Goal: Register for event/course: Sign up to attend an event or enroll in a course

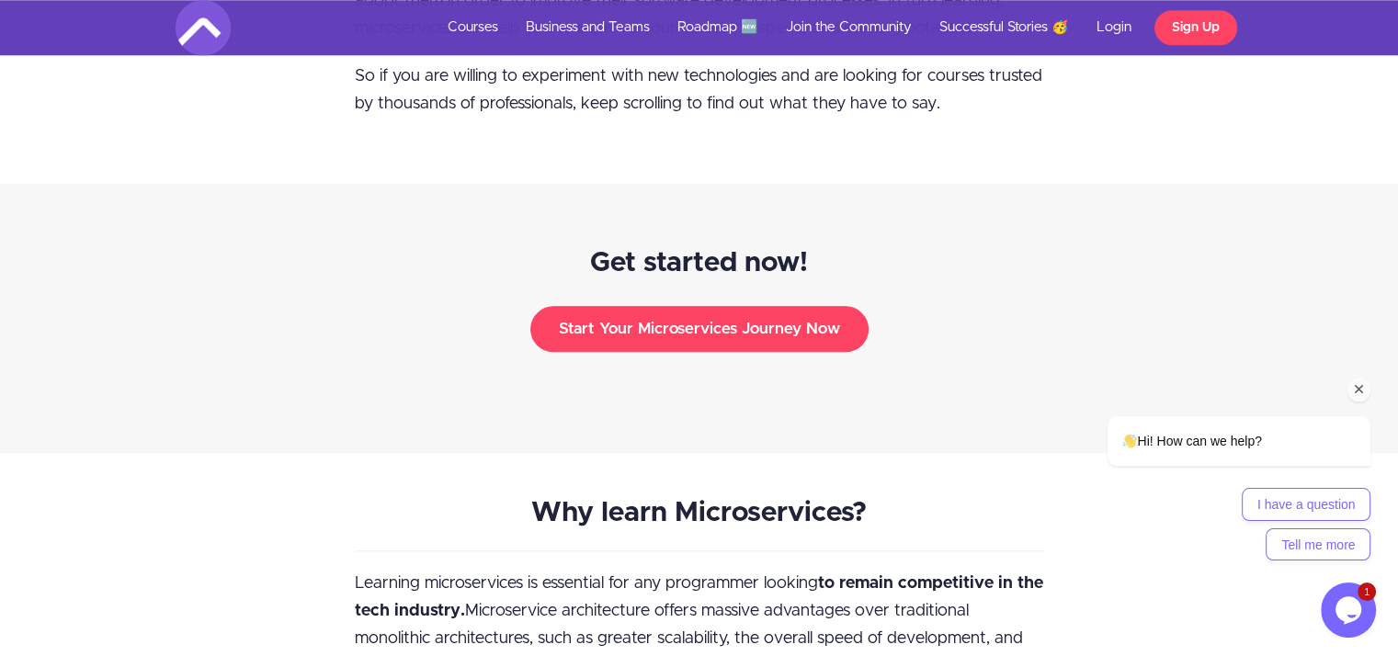
scroll to position [2065, 0]
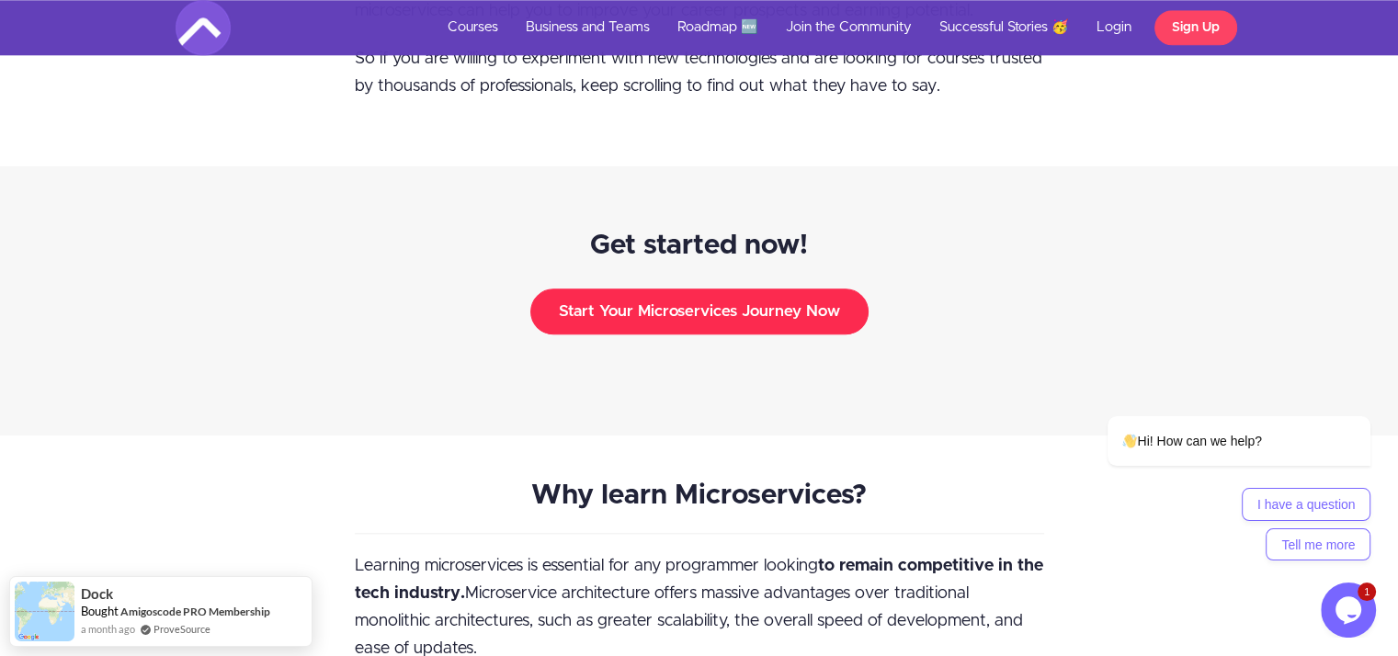
click at [756, 289] on button "Start Your Microservices Journey Now" at bounding box center [699, 312] width 338 height 46
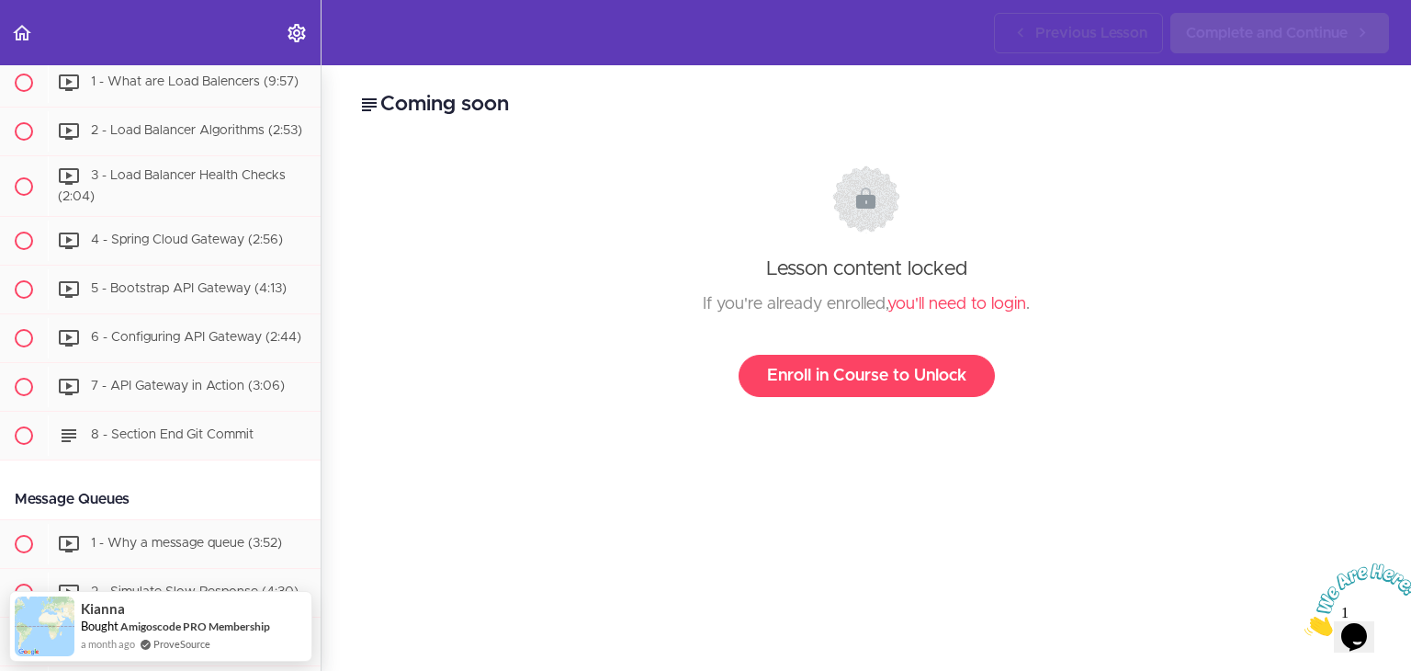
scroll to position [2934, 0]
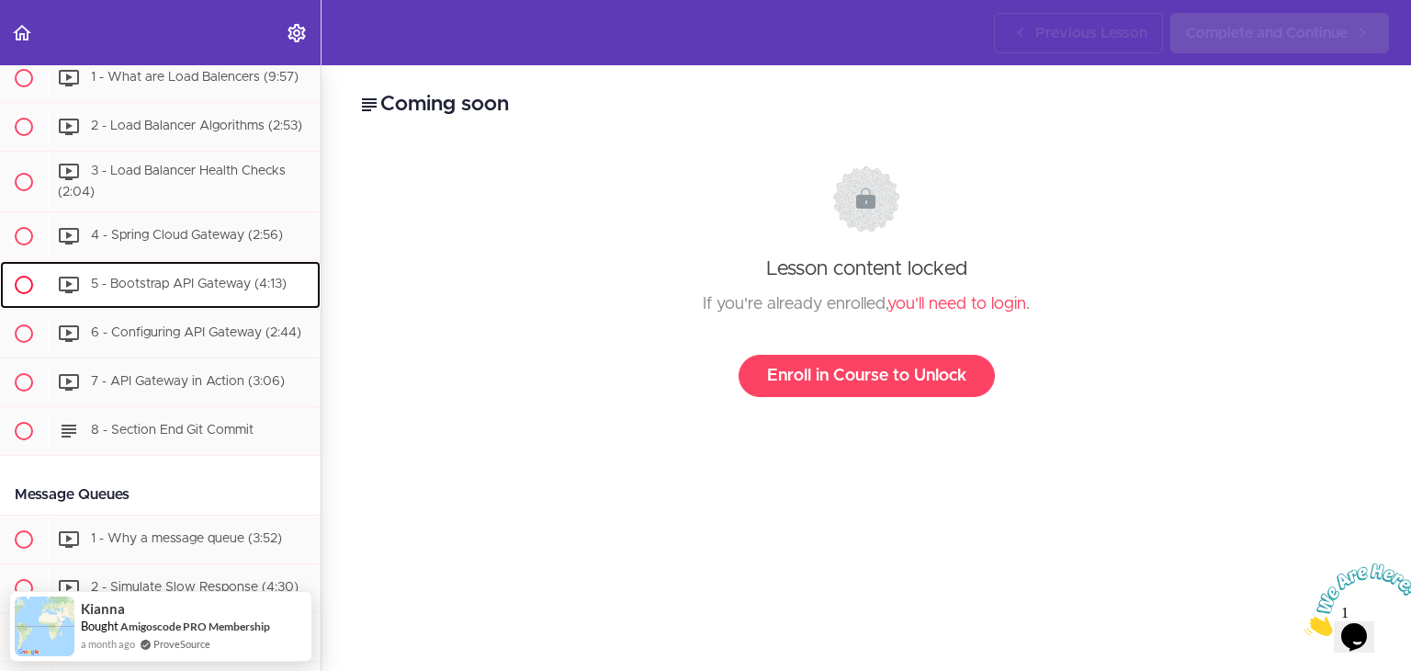
click at [74, 296] on icon at bounding box center [69, 285] width 22 height 22
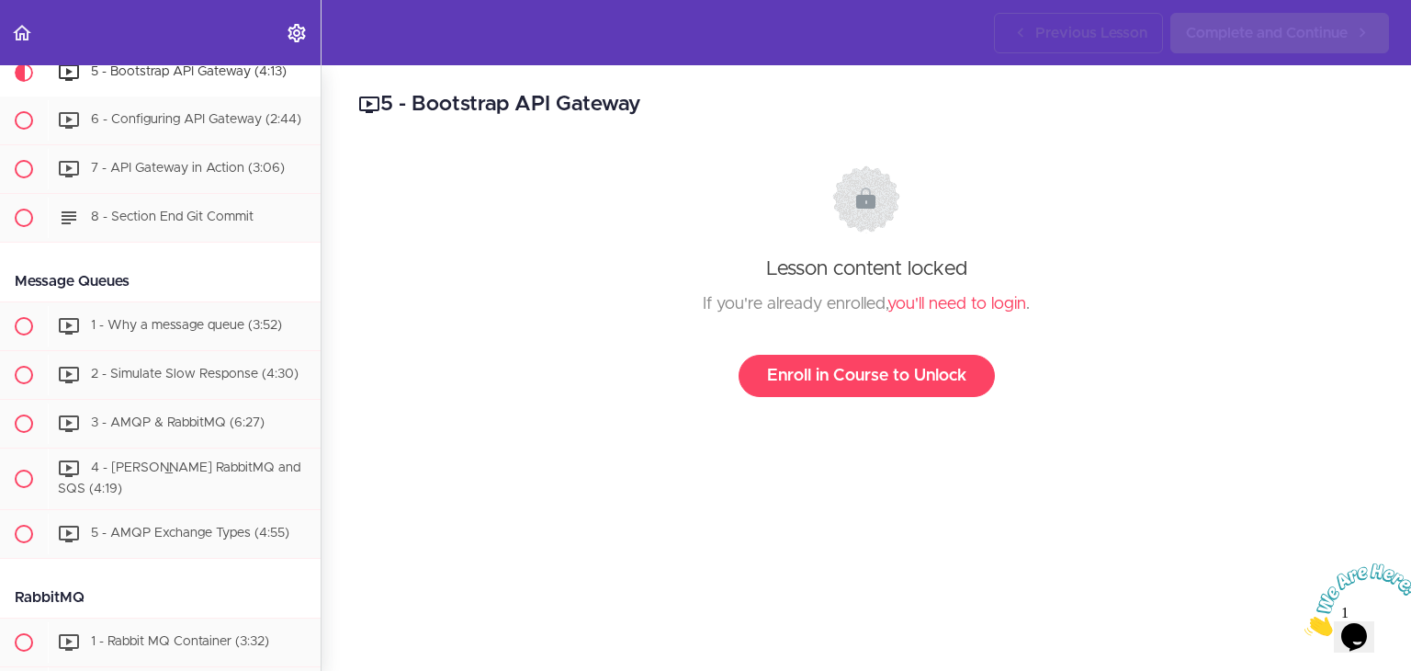
click at [74, 301] on div "Message Queues" at bounding box center [160, 281] width 321 height 41
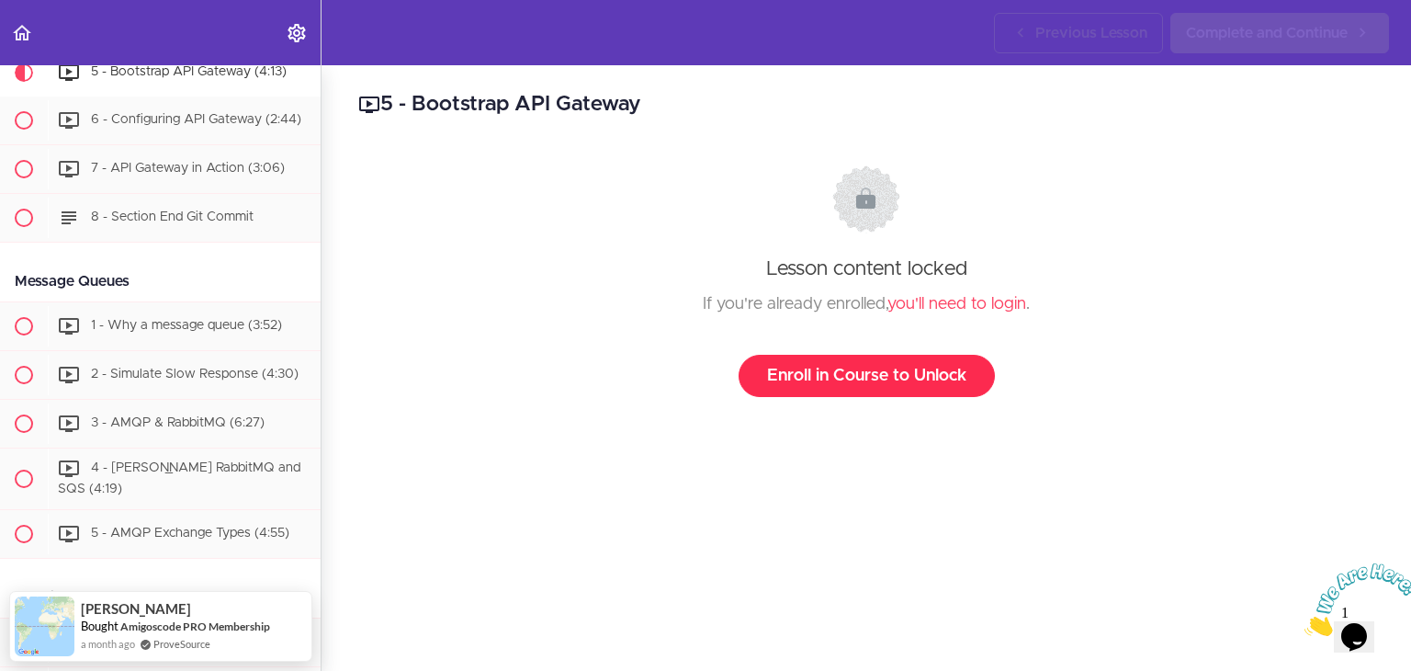
click at [787, 362] on link "Enroll in Course to Unlock" at bounding box center [867, 376] width 256 height 42
